Goal: Task Accomplishment & Management: Use online tool/utility

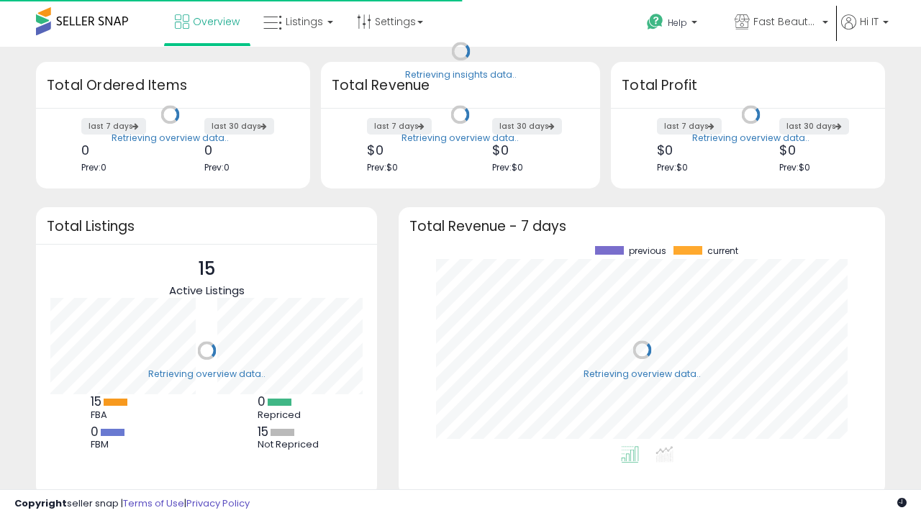
scroll to position [200, 457]
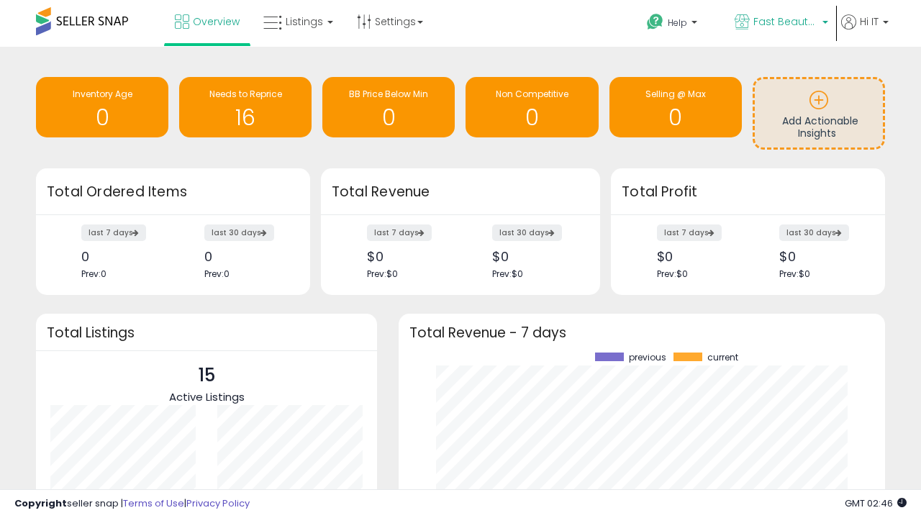
click at [780, 23] on span "Fast Beauty ([GEOGRAPHIC_DATA])" at bounding box center [785, 21] width 65 height 14
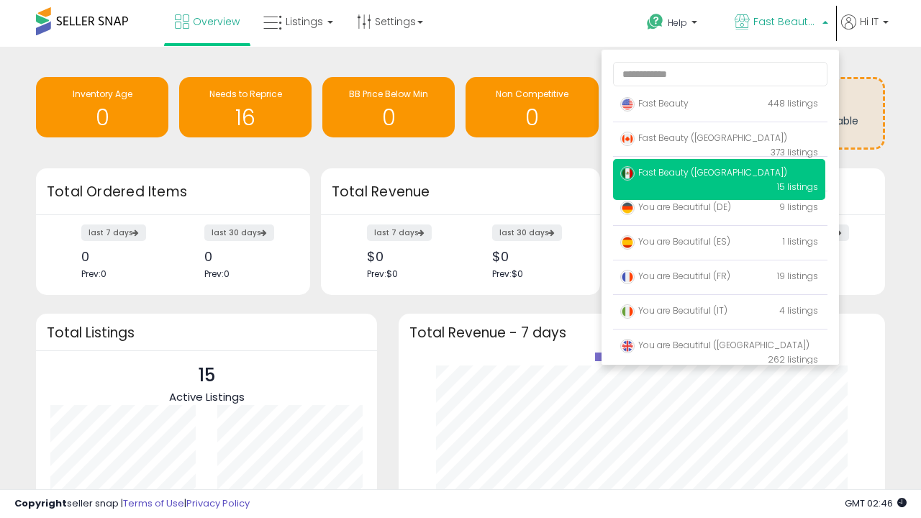
click at [718, 175] on span "Fast Beauty ([GEOGRAPHIC_DATA])" at bounding box center [703, 172] width 167 height 12
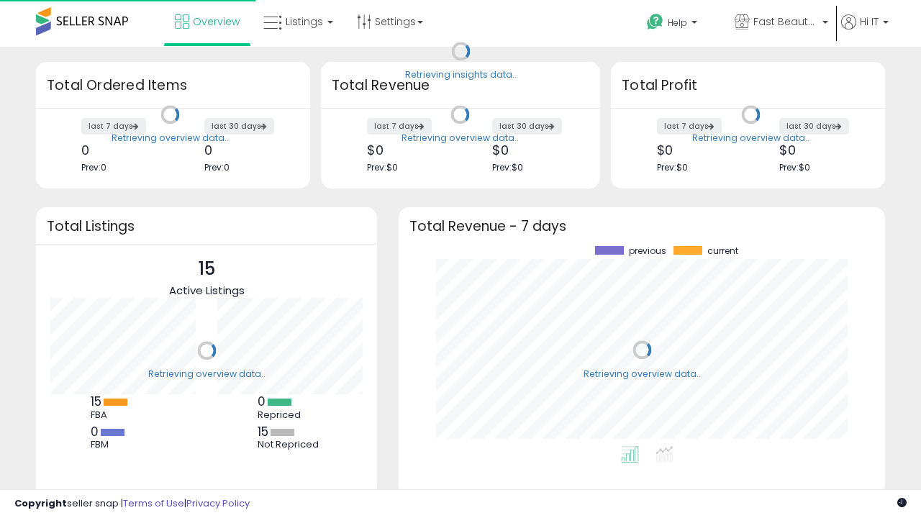
scroll to position [200, 457]
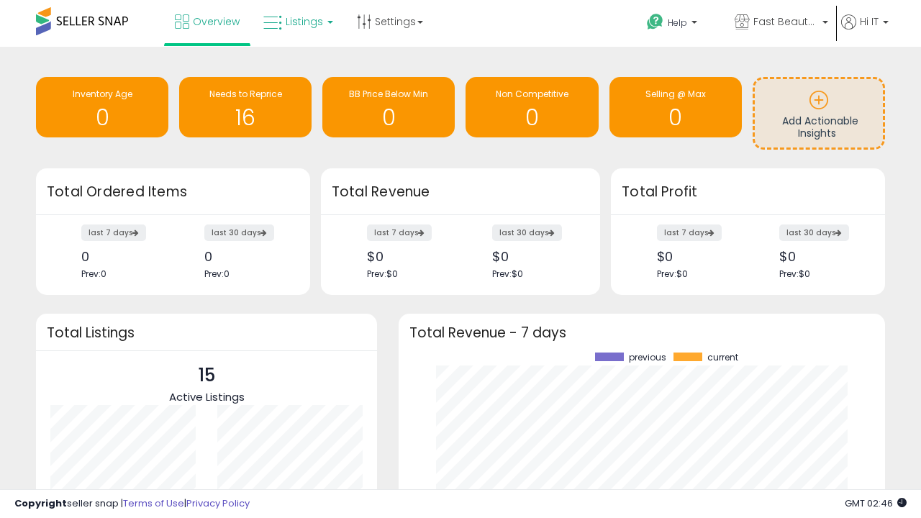
click at [296, 22] on span "Listings" at bounding box center [304, 21] width 37 height 14
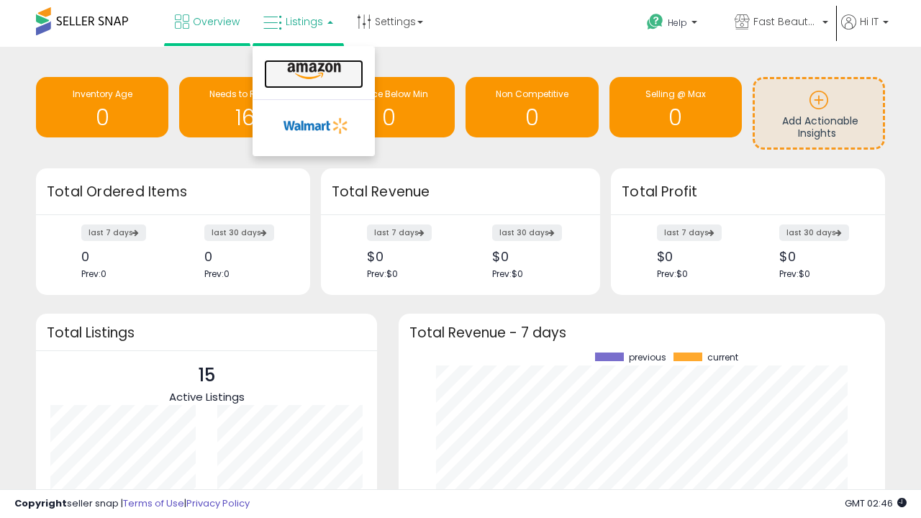
click at [312, 71] on icon at bounding box center [314, 71] width 63 height 19
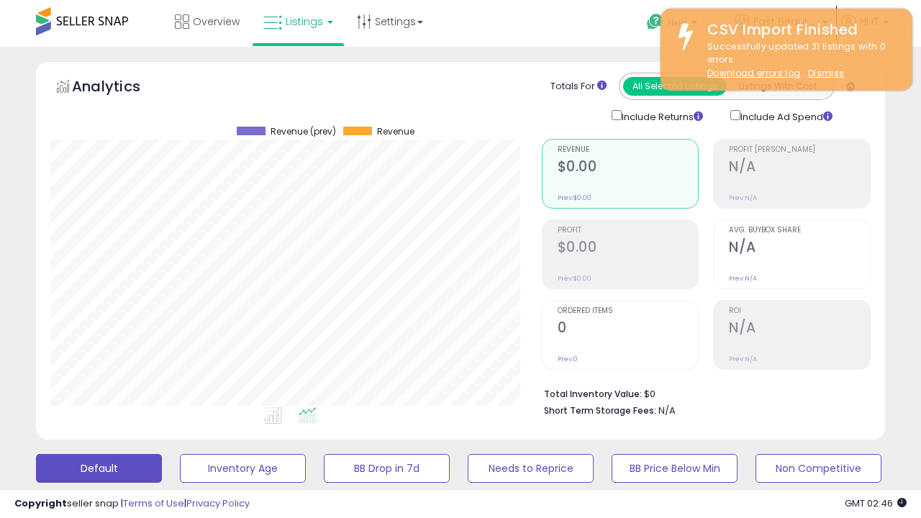
scroll to position [295, 490]
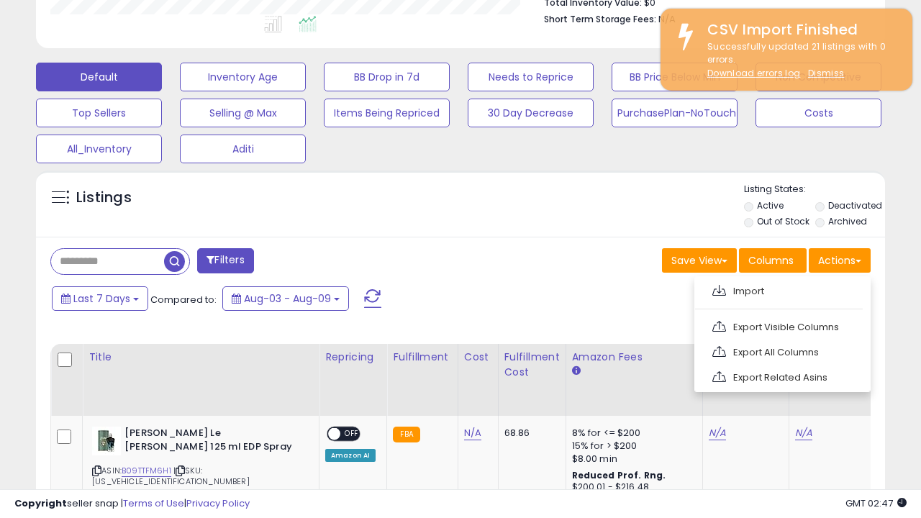
click at [718, 288] on span at bounding box center [719, 290] width 14 height 11
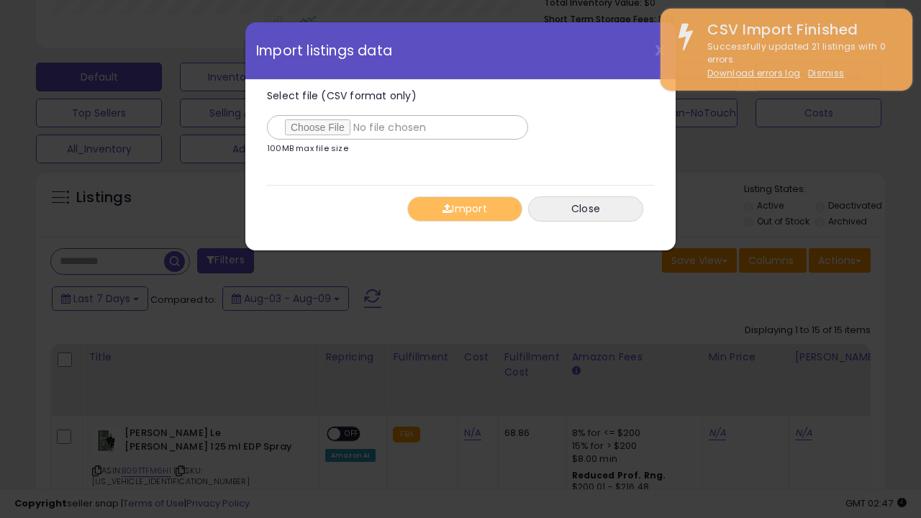
type input "**********"
click at [464, 209] on button "Import" at bounding box center [464, 208] width 115 height 25
